Goal: Task Accomplishment & Management: Use online tool/utility

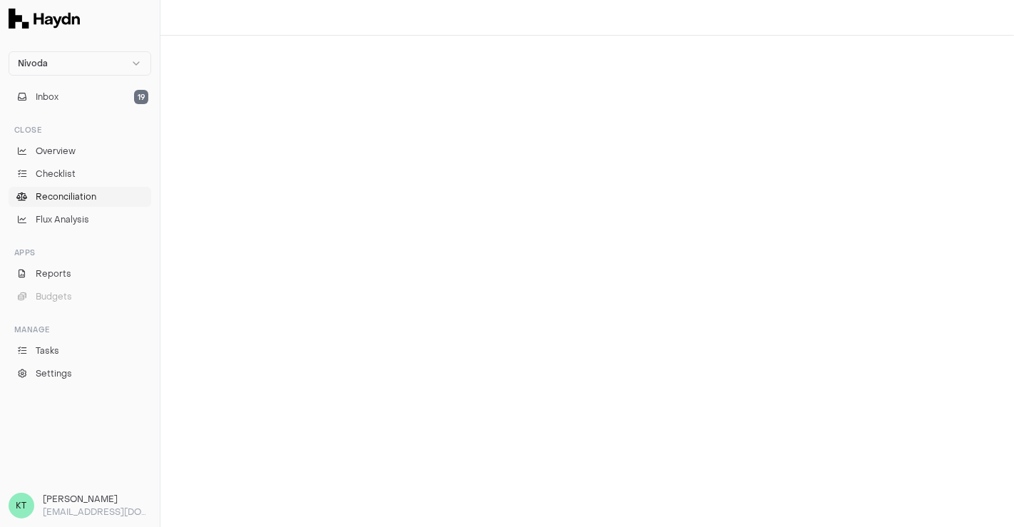
click at [91, 204] on link "Reconciliation" at bounding box center [80, 197] width 143 height 20
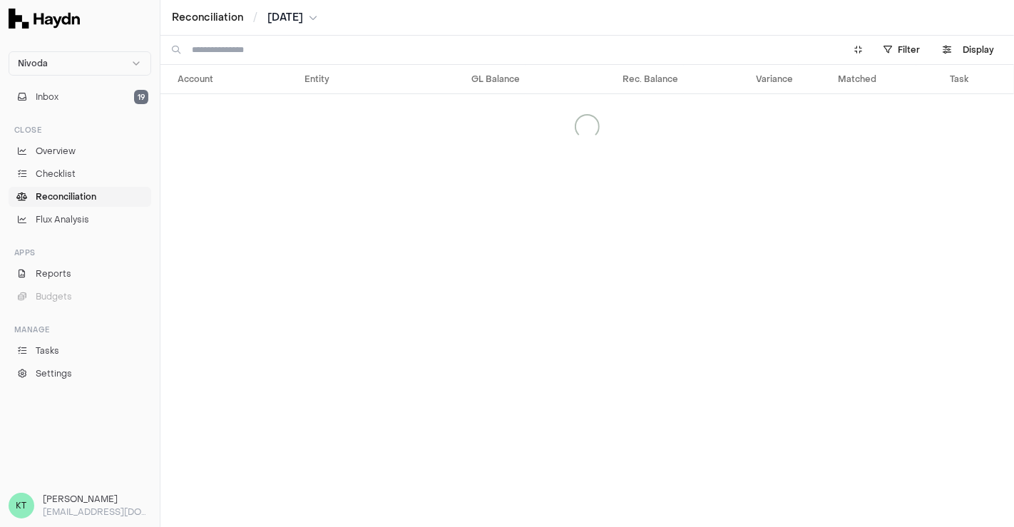
click at [291, 25] on div "Reconciliation / [DATE]" at bounding box center [586, 18] width 853 height 36
click at [299, 20] on span "[DATE]" at bounding box center [285, 18] width 36 height 14
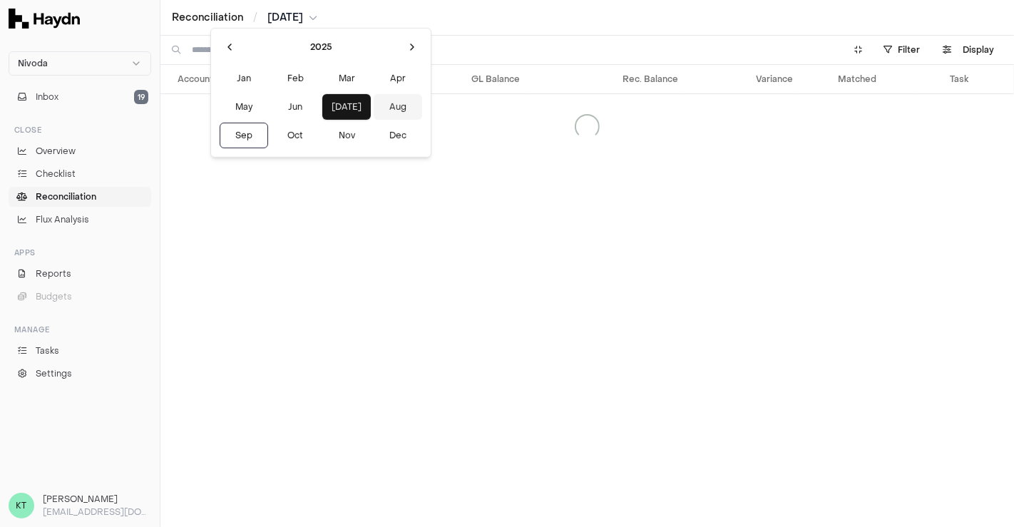
click at [373, 108] on button "Aug" at bounding box center [397, 107] width 48 height 26
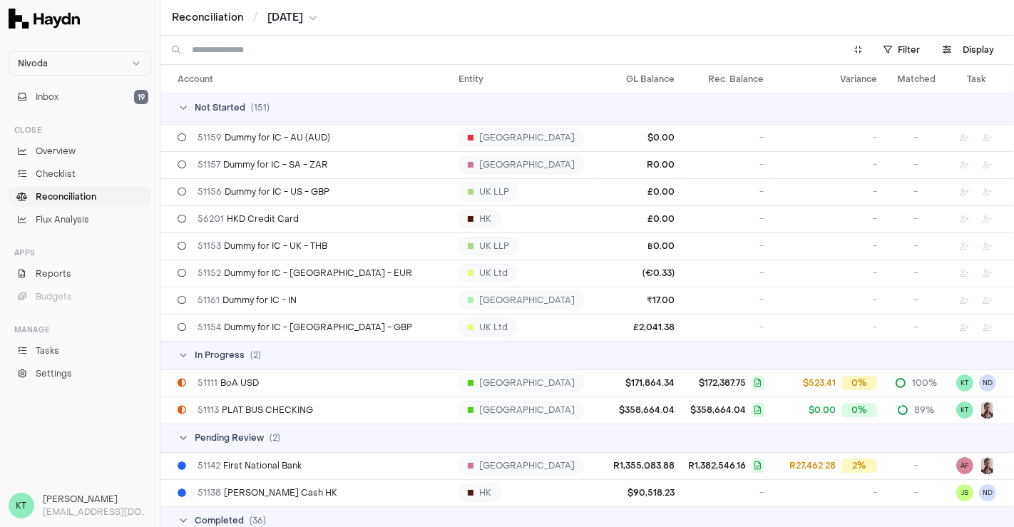
scroll to position [3818, 0]
click at [354, 403] on div "51113 PLAT BUS CHECKING" at bounding box center [311, 408] width 269 height 11
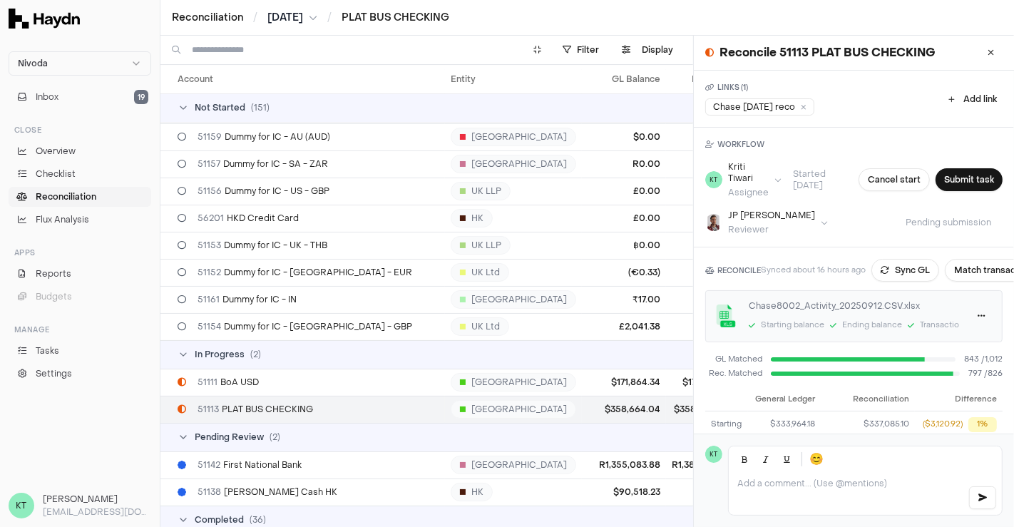
scroll to position [124, 0]
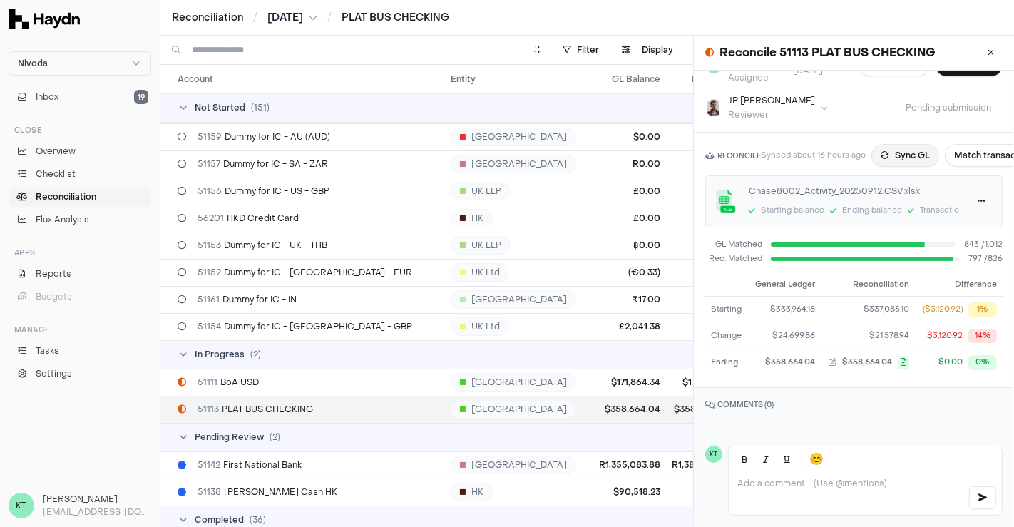
click at [904, 145] on button "Sync GL" at bounding box center [905, 155] width 68 height 23
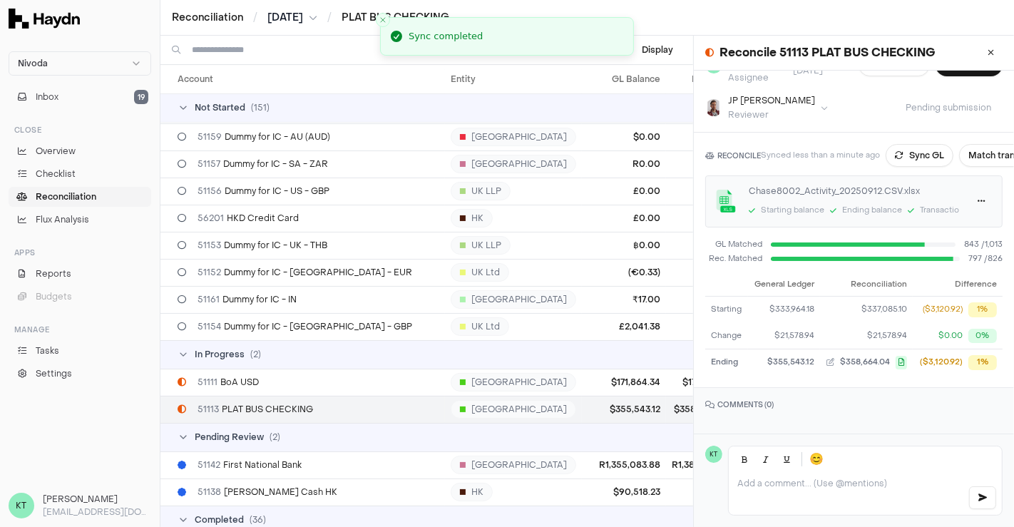
click at [300, 19] on span "[DATE]" at bounding box center [285, 18] width 36 height 14
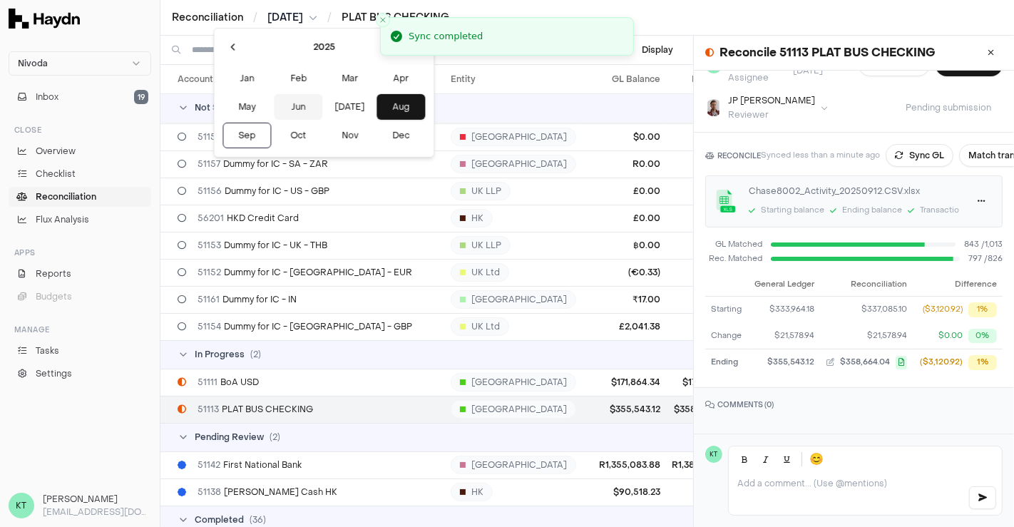
click at [279, 111] on button "Jun" at bounding box center [298, 107] width 48 height 26
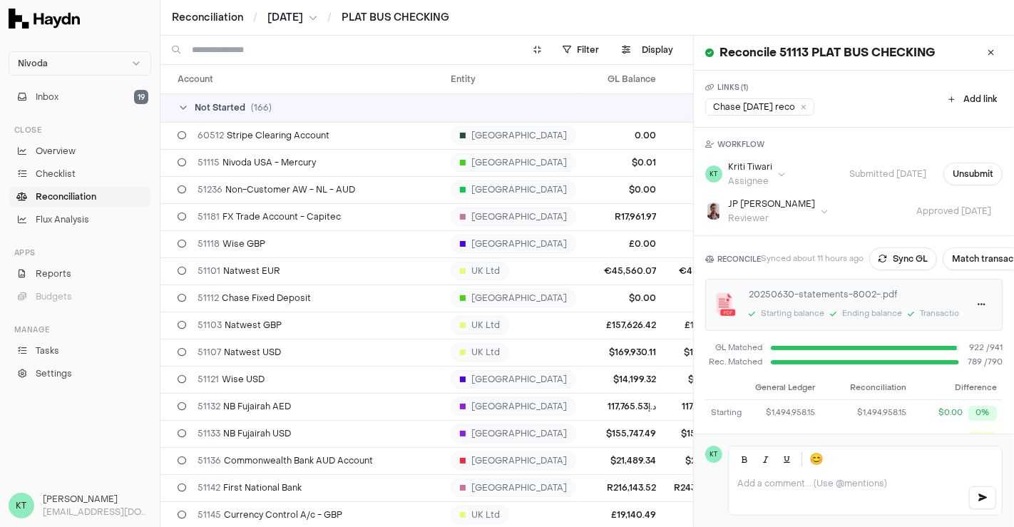
scroll to position [73, 0]
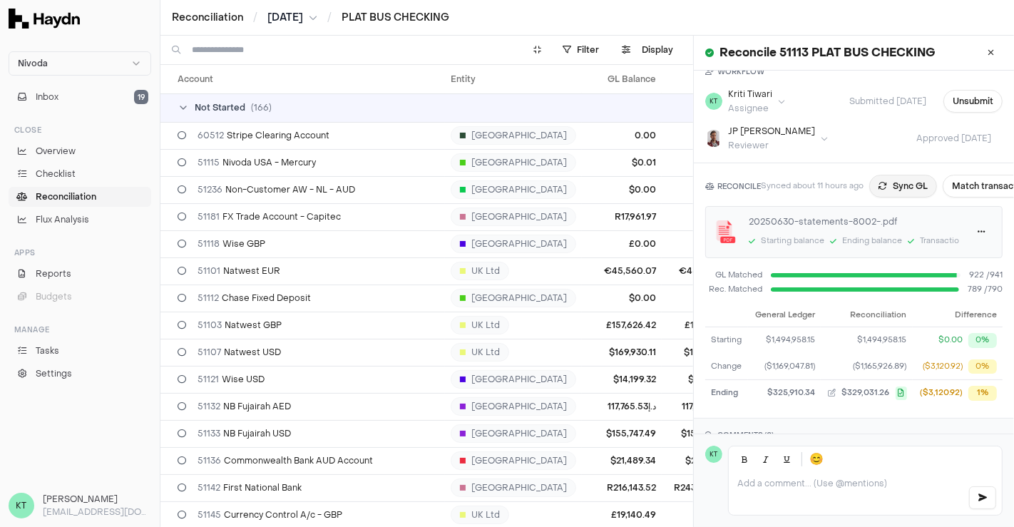
click at [905, 190] on button "Sync GL" at bounding box center [903, 186] width 68 height 23
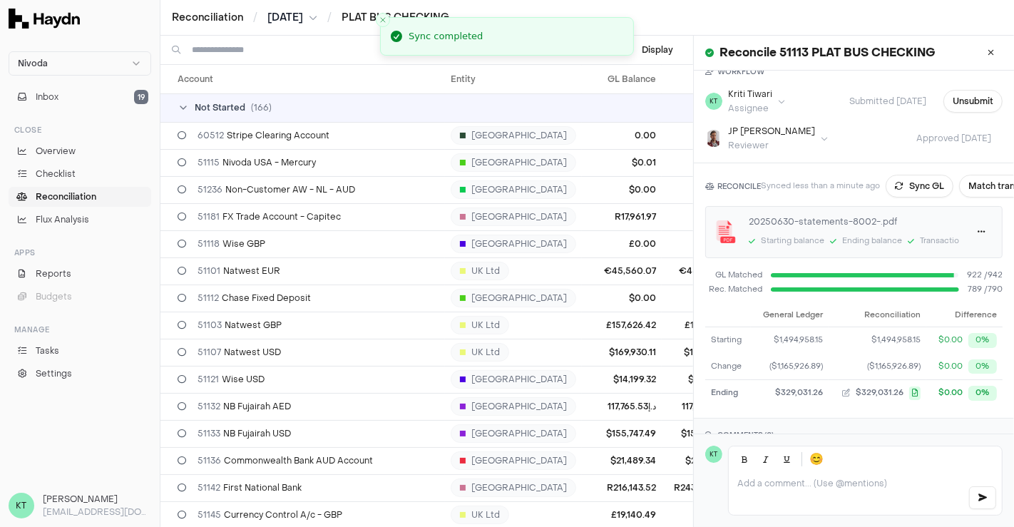
click at [296, 12] on span "[DATE]" at bounding box center [285, 18] width 36 height 14
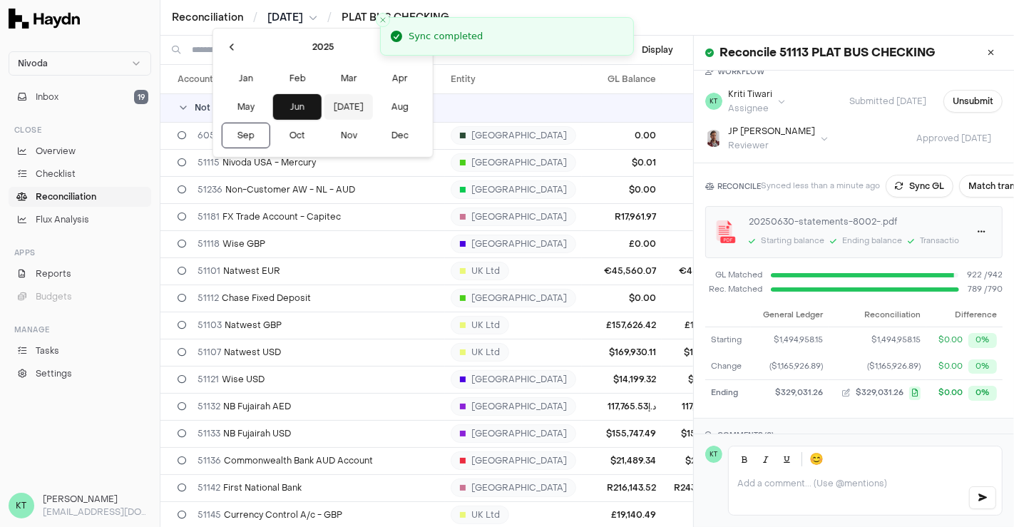
click at [325, 98] on button "[DATE]" at bounding box center [348, 107] width 48 height 26
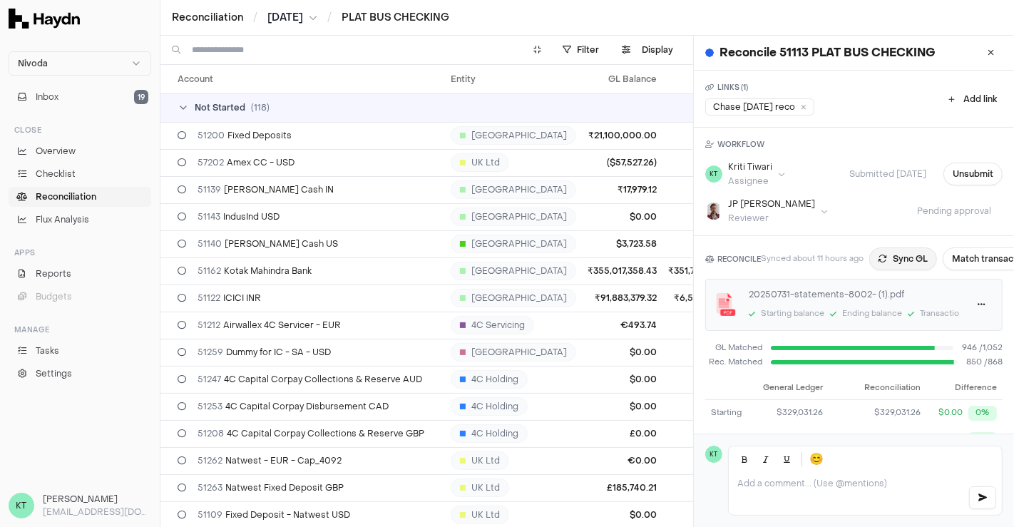
click at [900, 258] on button "Sync GL" at bounding box center [903, 258] width 68 height 23
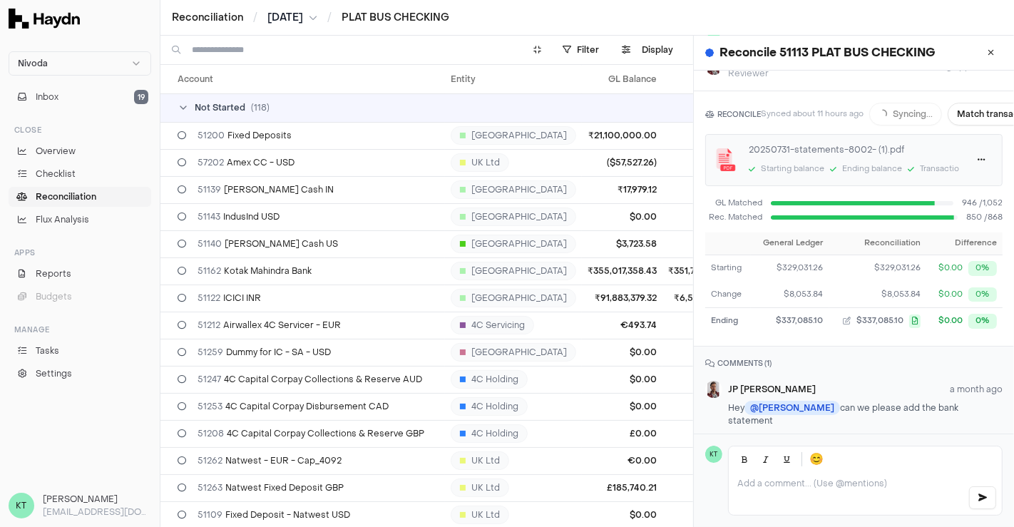
scroll to position [146, 0]
click at [299, 16] on span "[DATE]" at bounding box center [285, 18] width 36 height 14
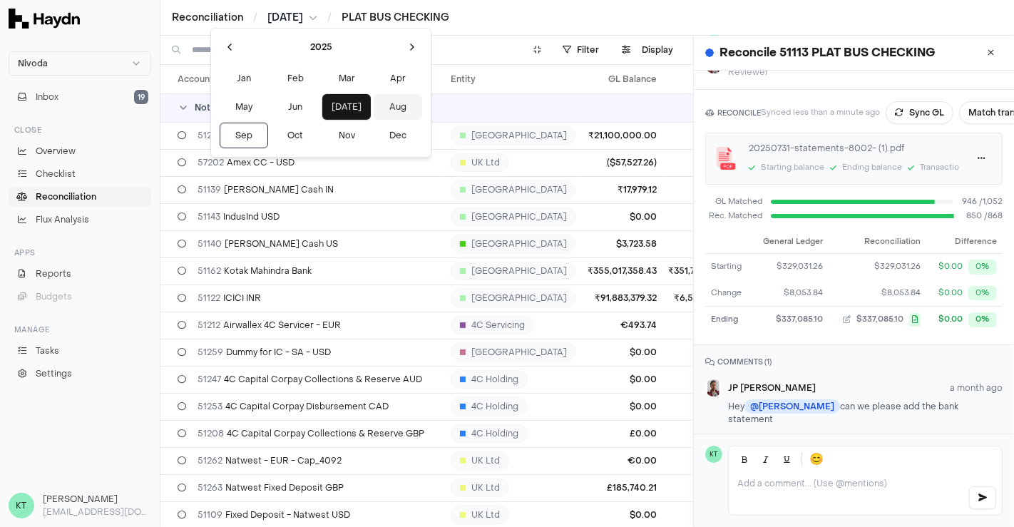
click at [373, 102] on button "Aug" at bounding box center [397, 107] width 48 height 26
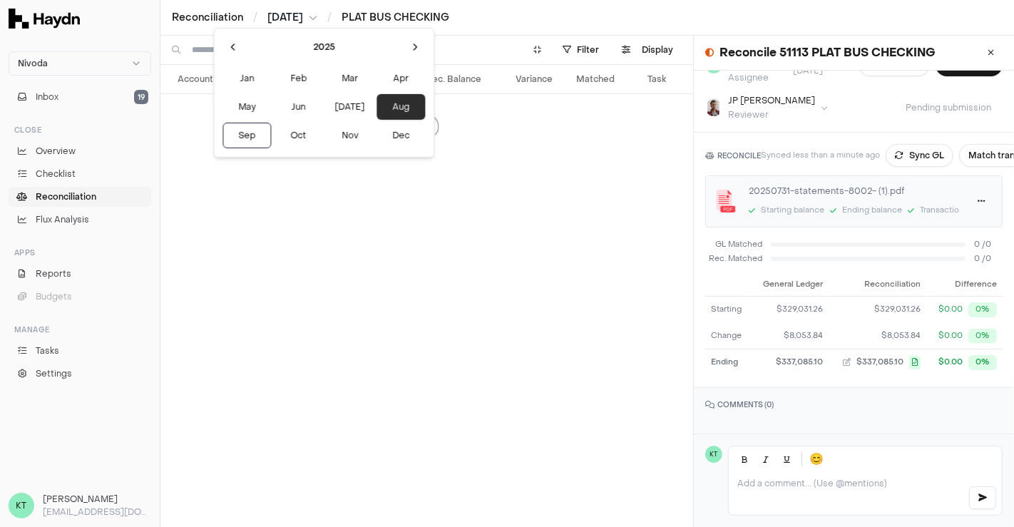
scroll to position [122, 0]
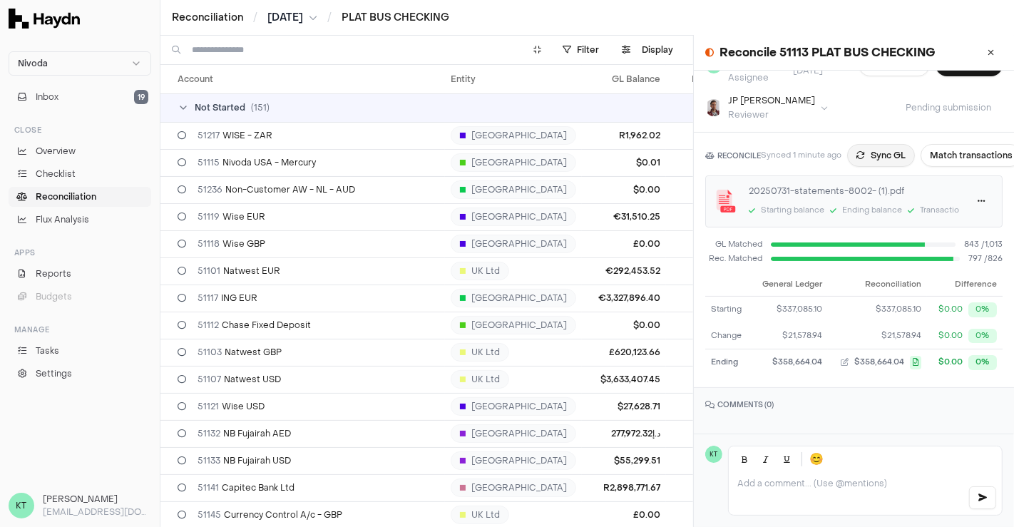
click at [881, 152] on button "Sync GL" at bounding box center [881, 155] width 68 height 23
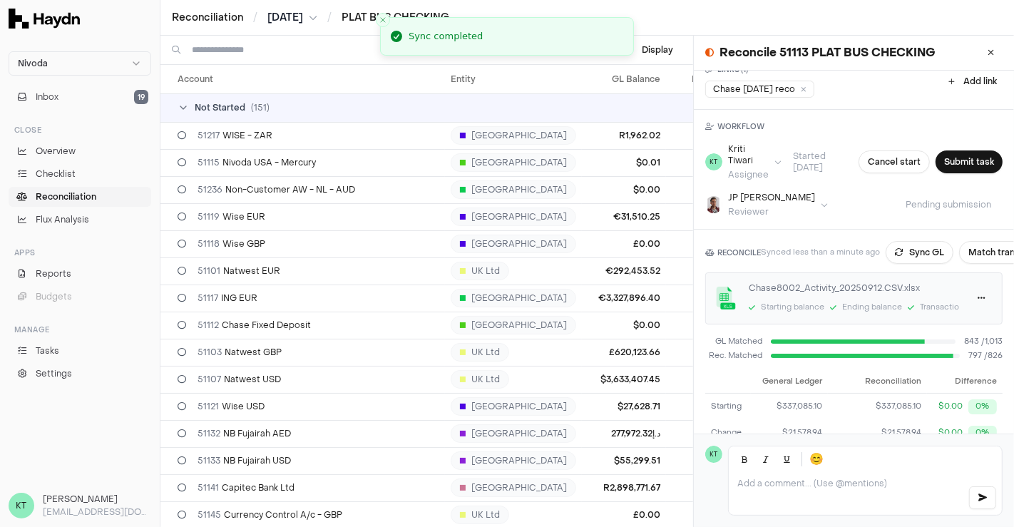
scroll to position [11, 0]
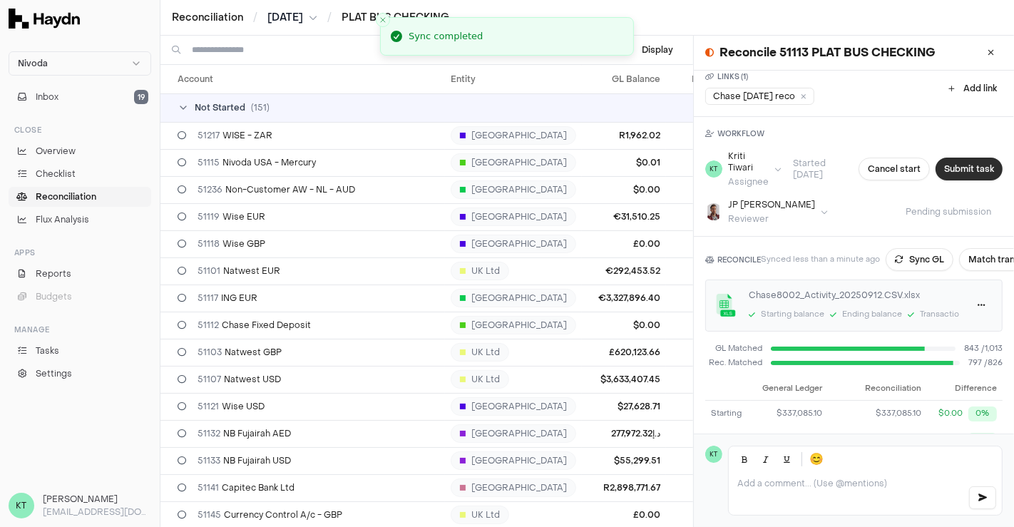
click at [950, 172] on button "Submit task" at bounding box center [968, 169] width 67 height 23
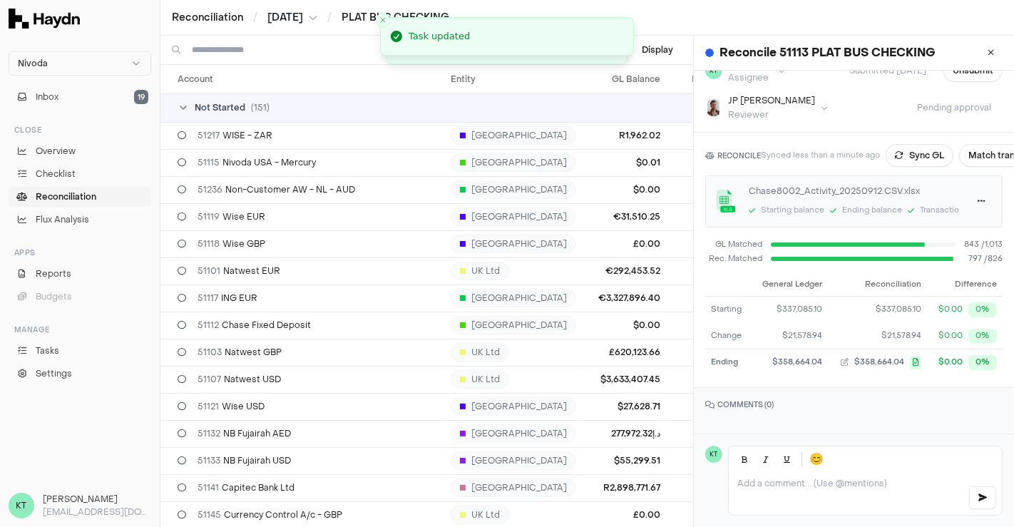
scroll to position [0, 0]
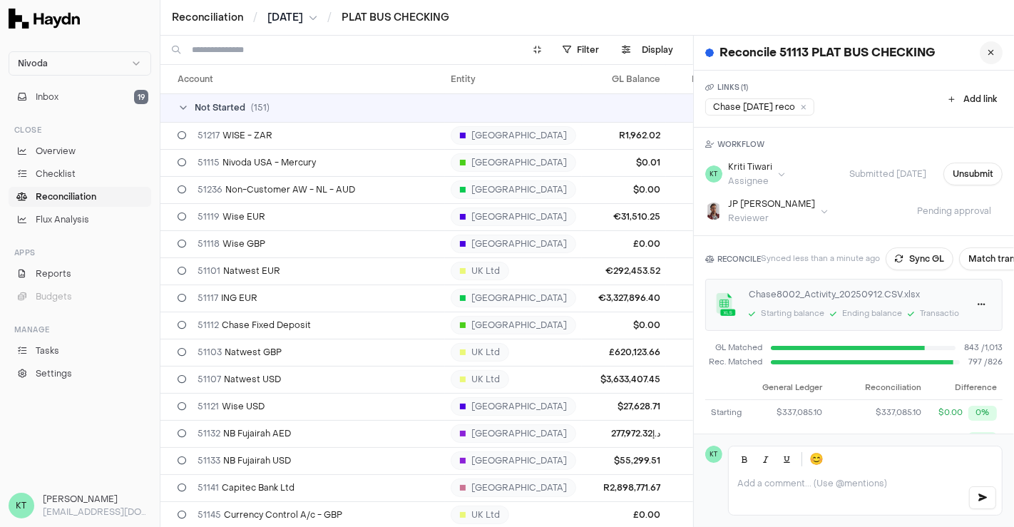
click at [979, 59] on button at bounding box center [990, 52] width 23 height 23
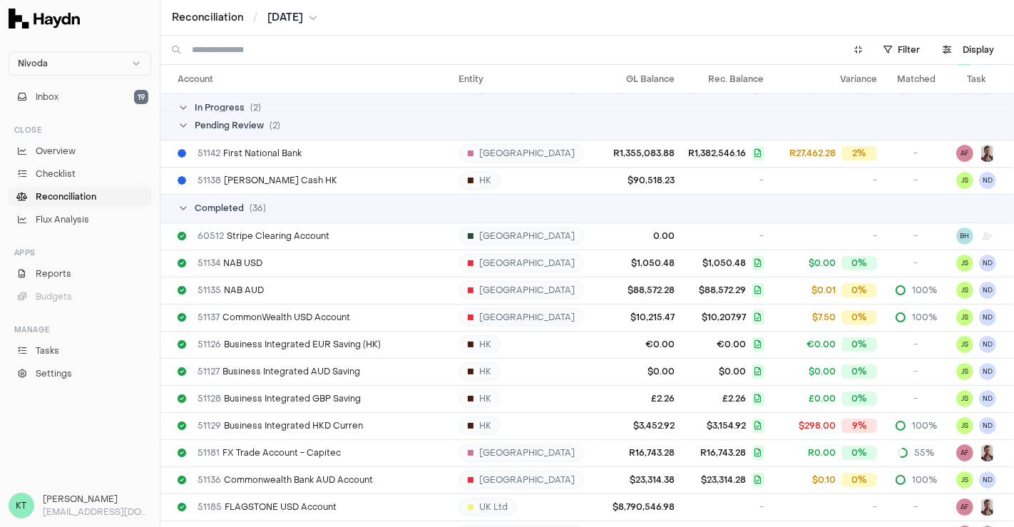
scroll to position [4000, 0]
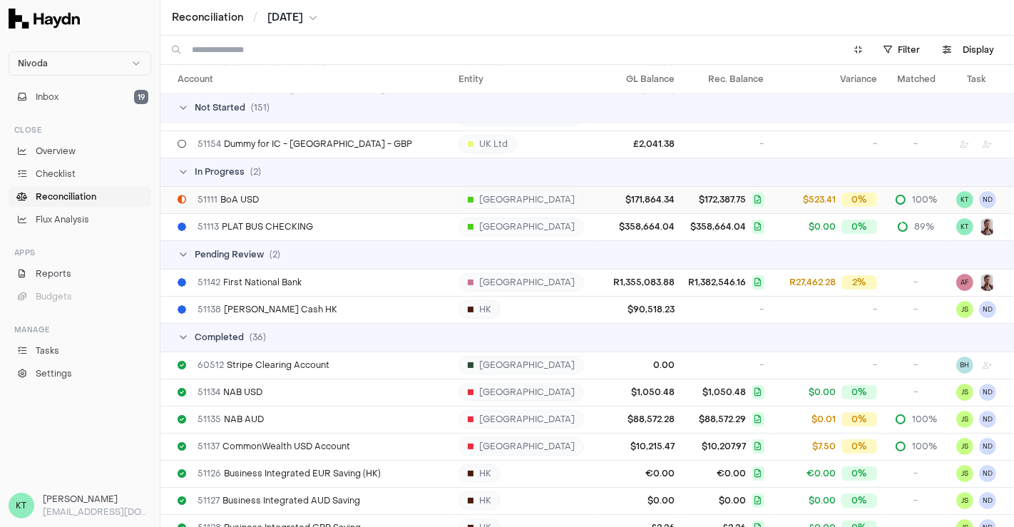
click at [355, 197] on div "51111 BoA USD" at bounding box center [311, 199] width 269 height 11
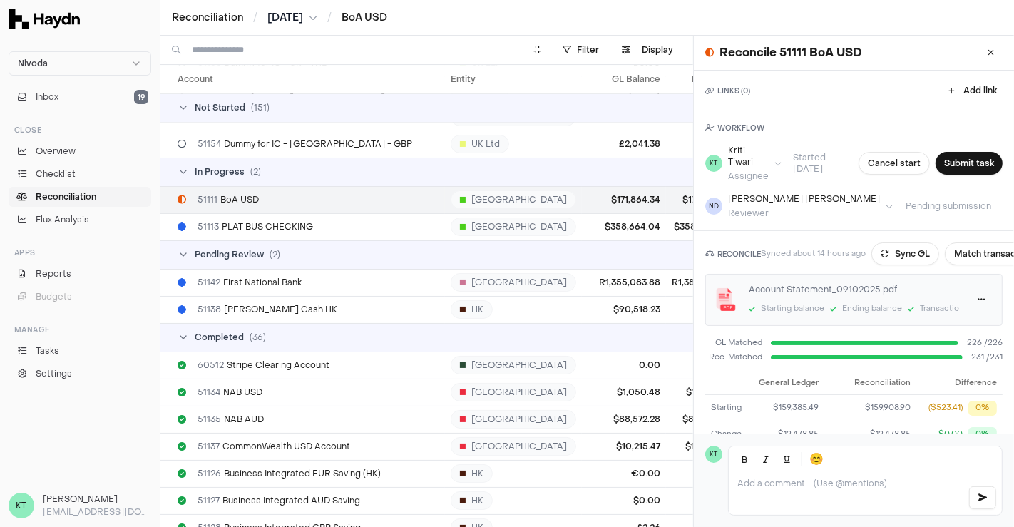
click at [289, 15] on span "[DATE]" at bounding box center [285, 18] width 36 height 14
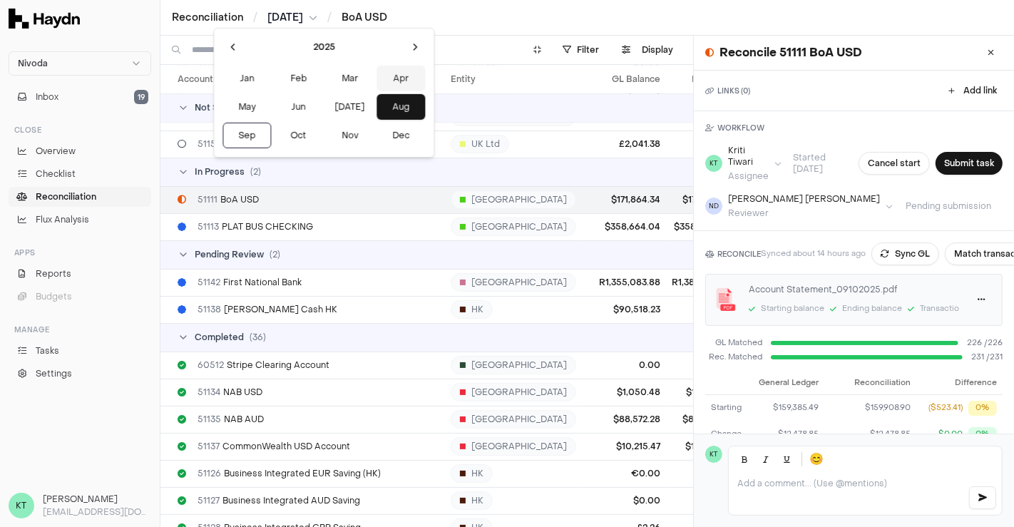
click at [376, 80] on button "Apr" at bounding box center [400, 79] width 48 height 26
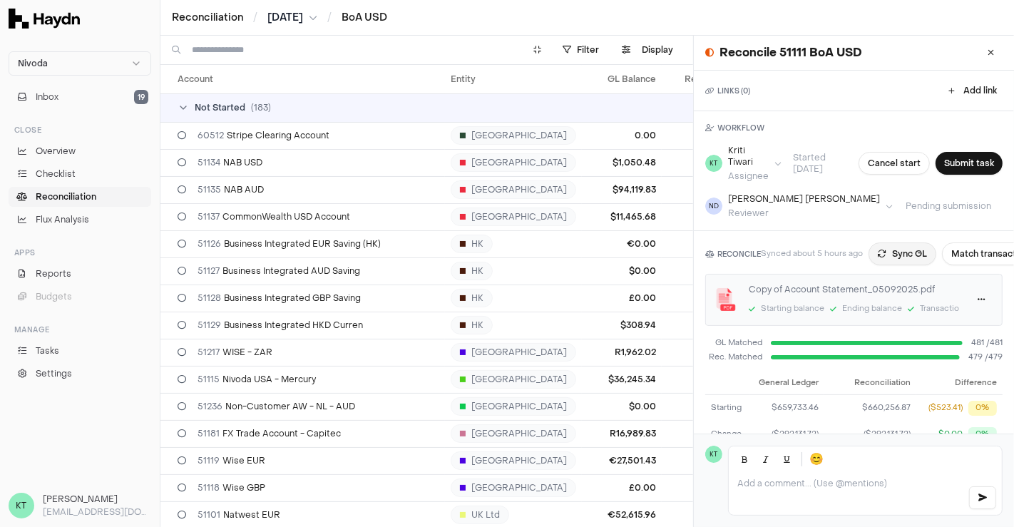
scroll to position [38, 0]
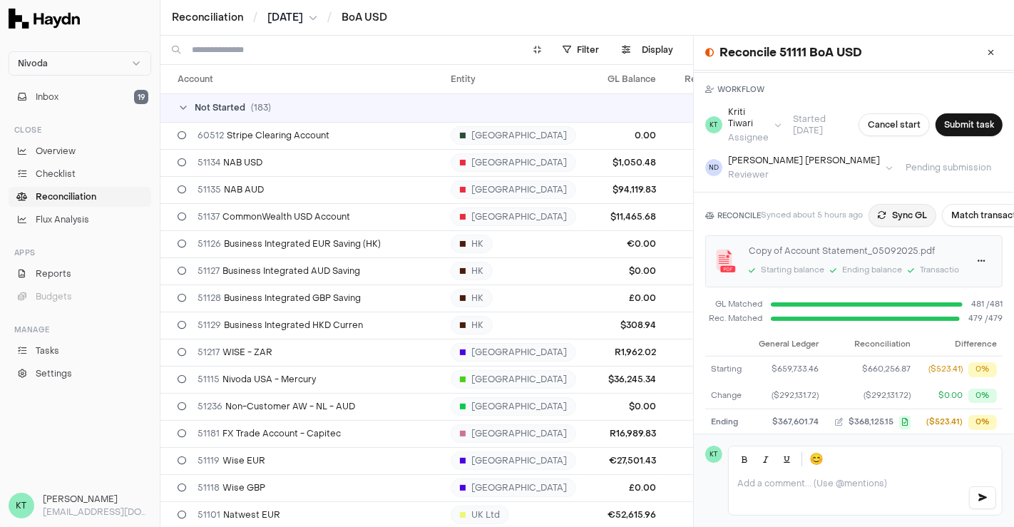
click at [907, 210] on button "Sync GL" at bounding box center [902, 215] width 68 height 23
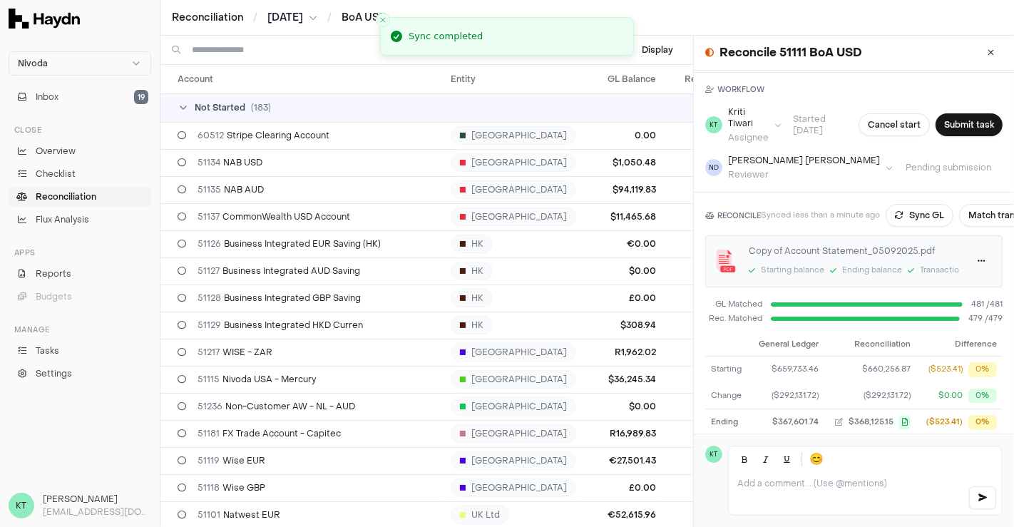
click at [315, 16] on button "[DATE]" at bounding box center [292, 18] width 50 height 14
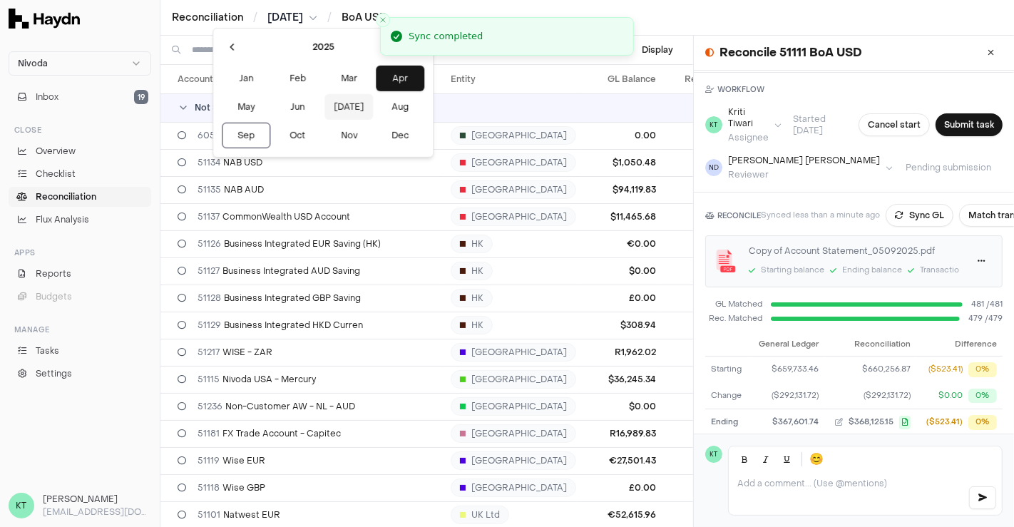
click at [324, 105] on button "[DATE]" at bounding box center [348, 107] width 48 height 26
